Goal: Information Seeking & Learning: Learn about a topic

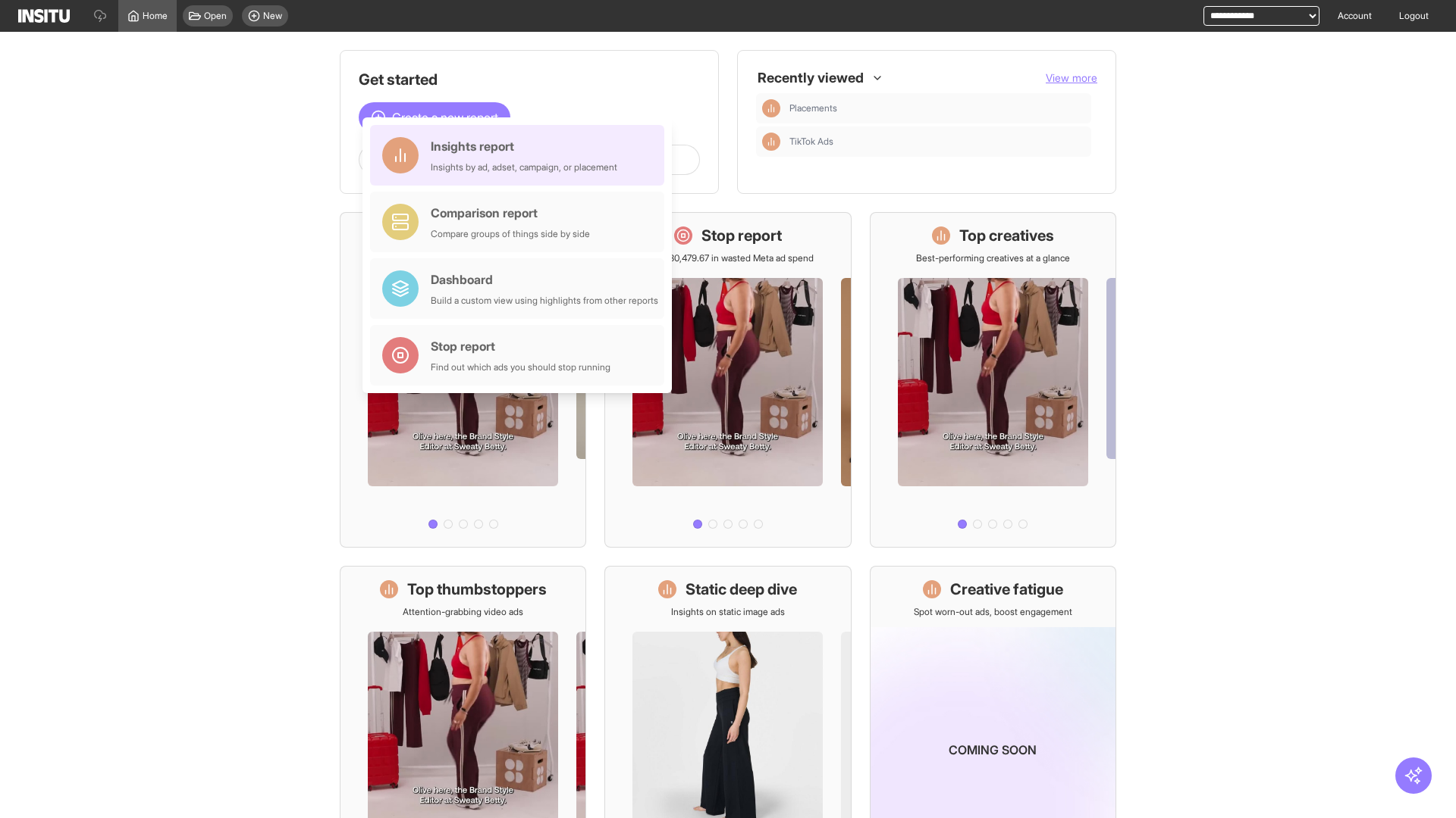
click at [521, 156] on div "Insights report Insights by ad, adset, campaign, or placement" at bounding box center [524, 155] width 186 height 37
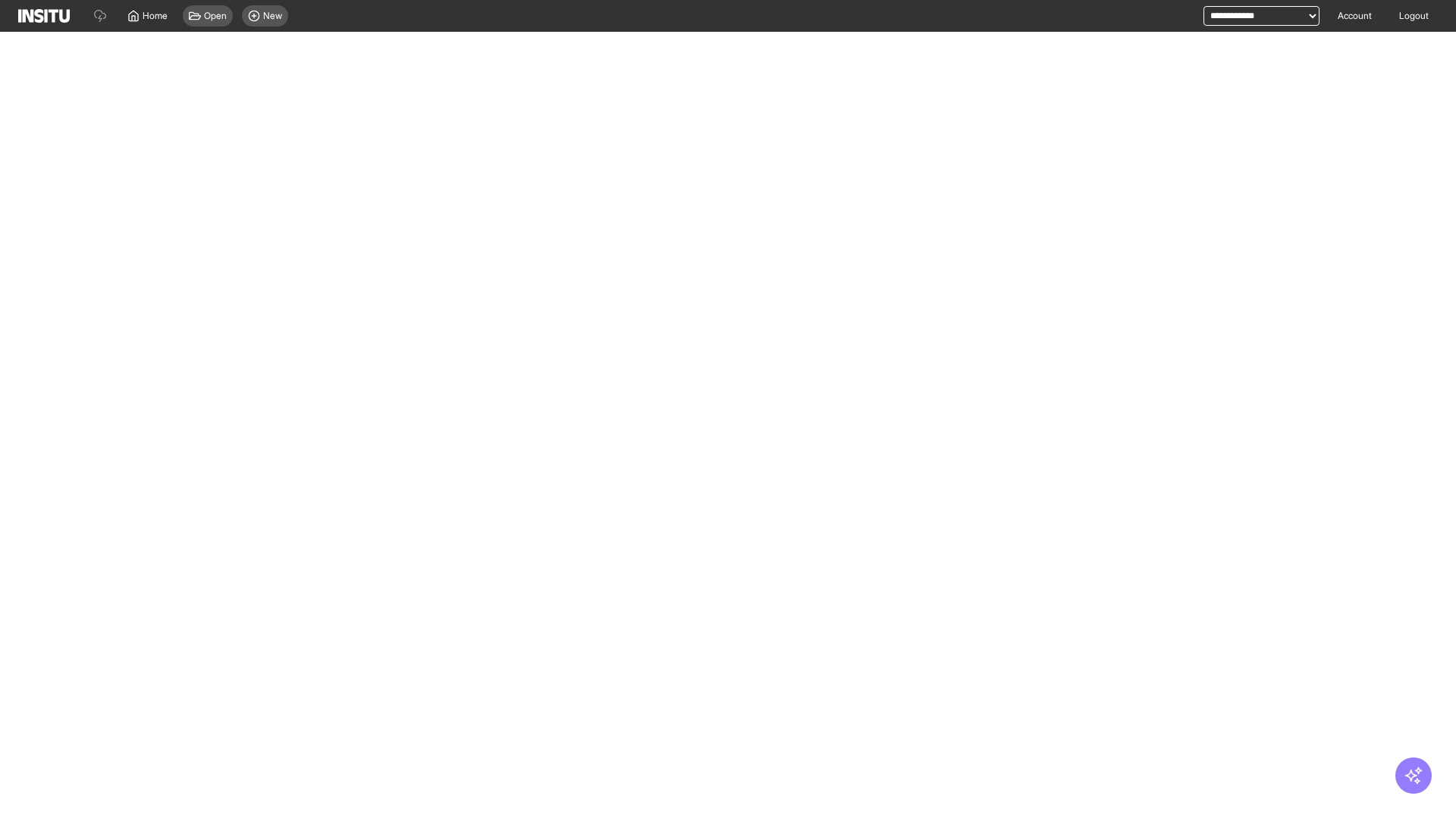
select select "**"
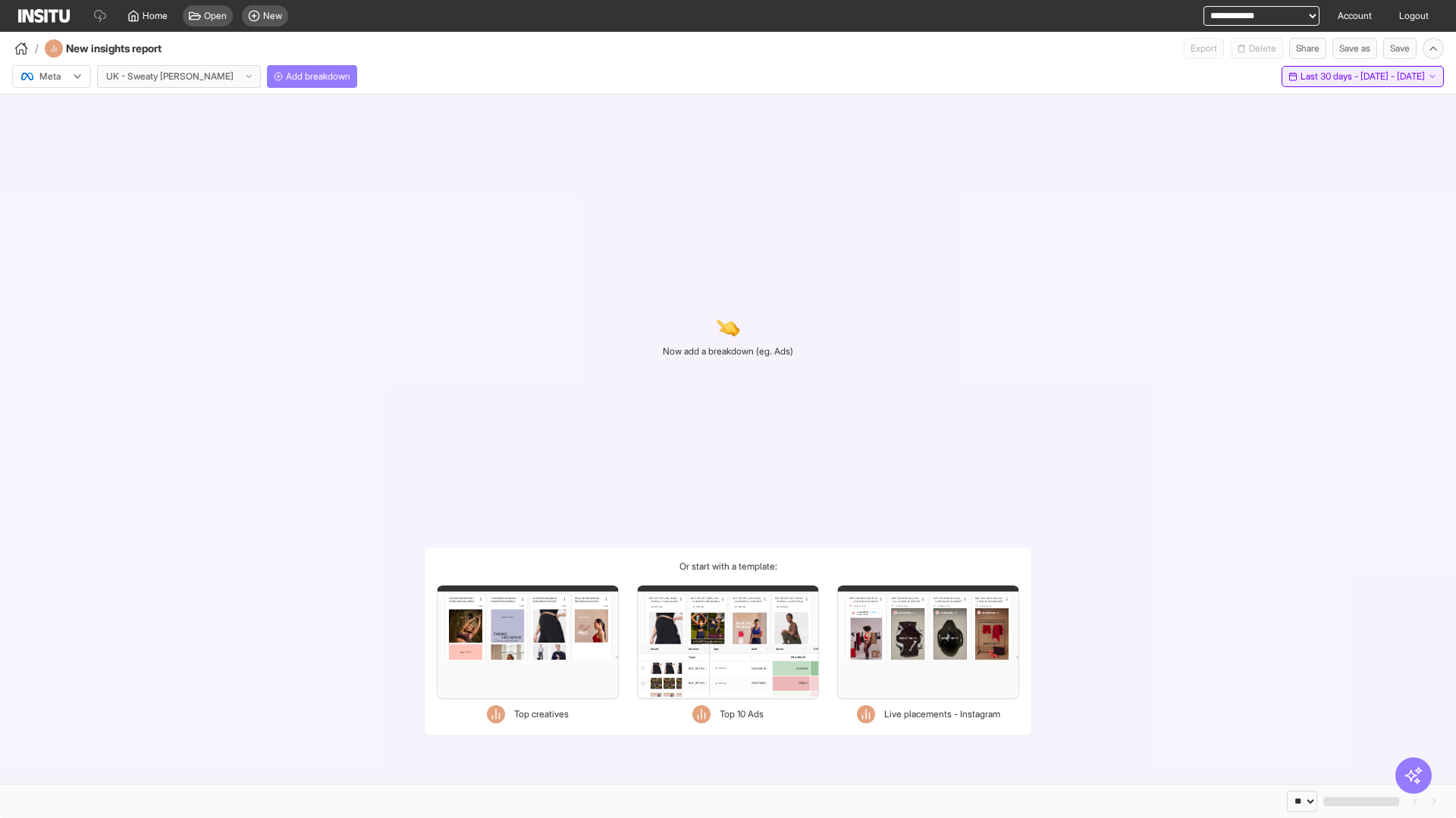
click at [1327, 77] on span "Last 30 days - [DATE] - [DATE]" at bounding box center [1362, 77] width 124 height 13
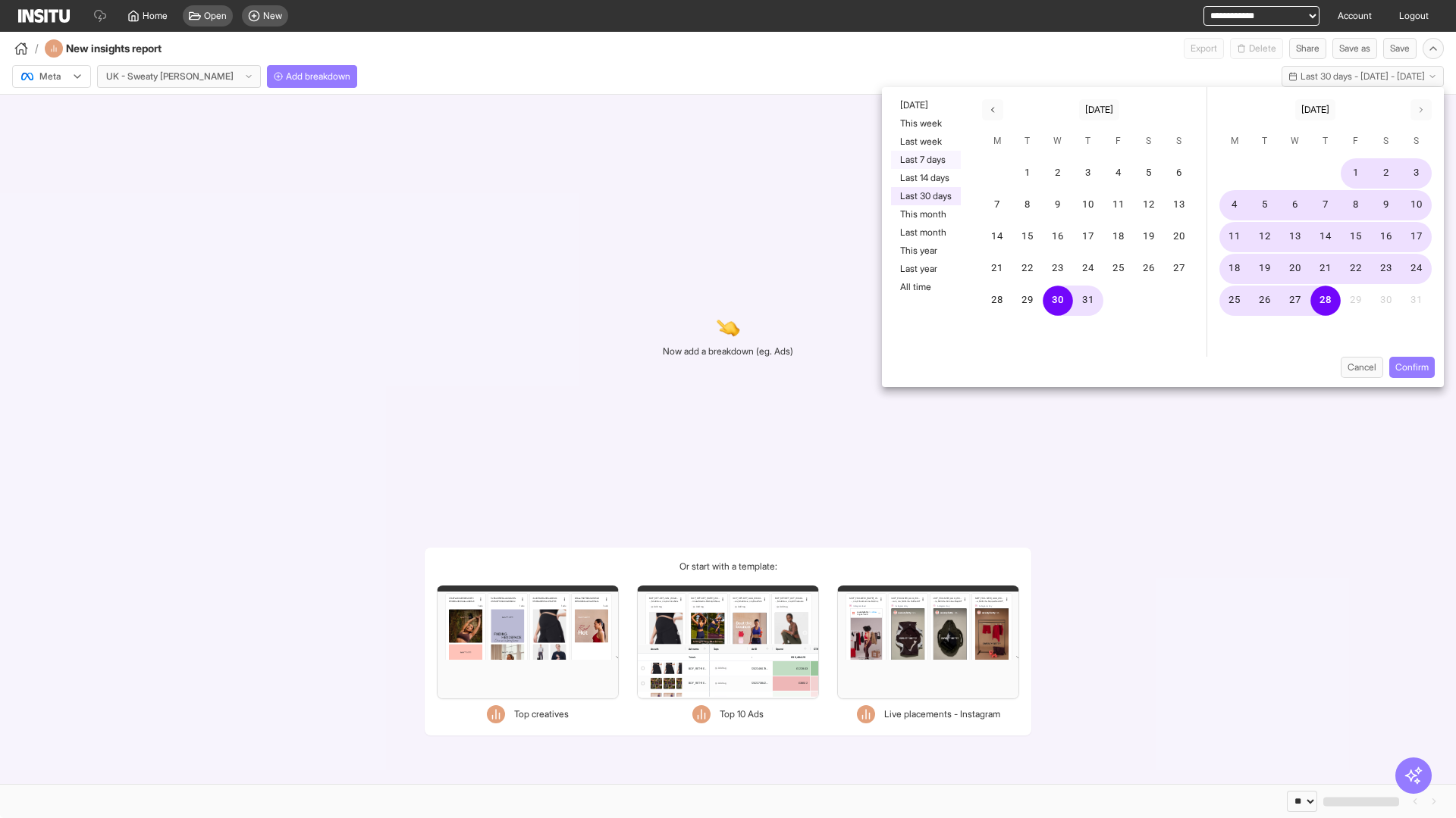
click at [924, 160] on button "Last 7 days" at bounding box center [926, 159] width 70 height 18
